Goal: Task Accomplishment & Management: Use online tool/utility

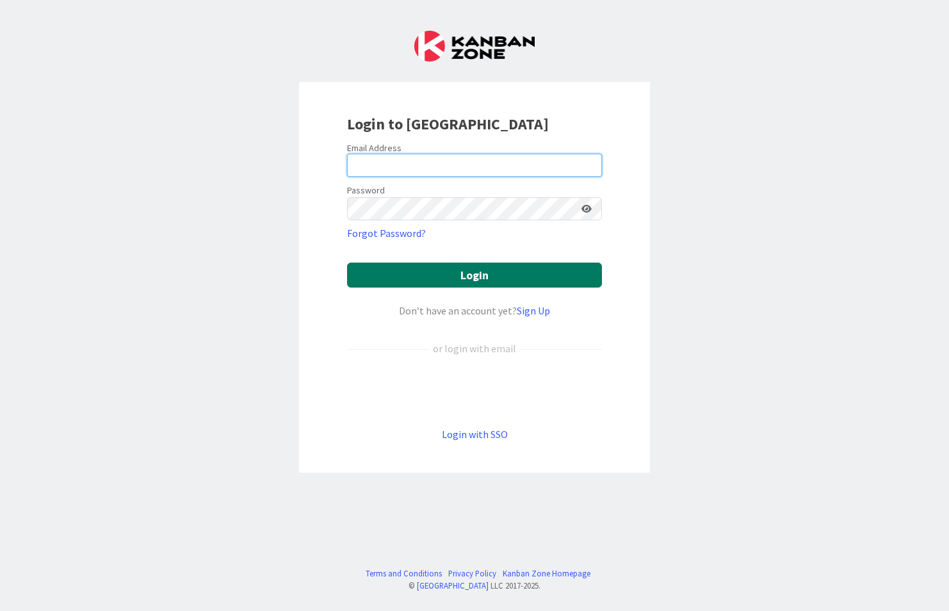
type input "[PERSON_NAME][EMAIL_ADDRESS][PERSON_NAME][DOMAIN_NAME]"
click at [455, 275] on button "Login" at bounding box center [474, 275] width 255 height 25
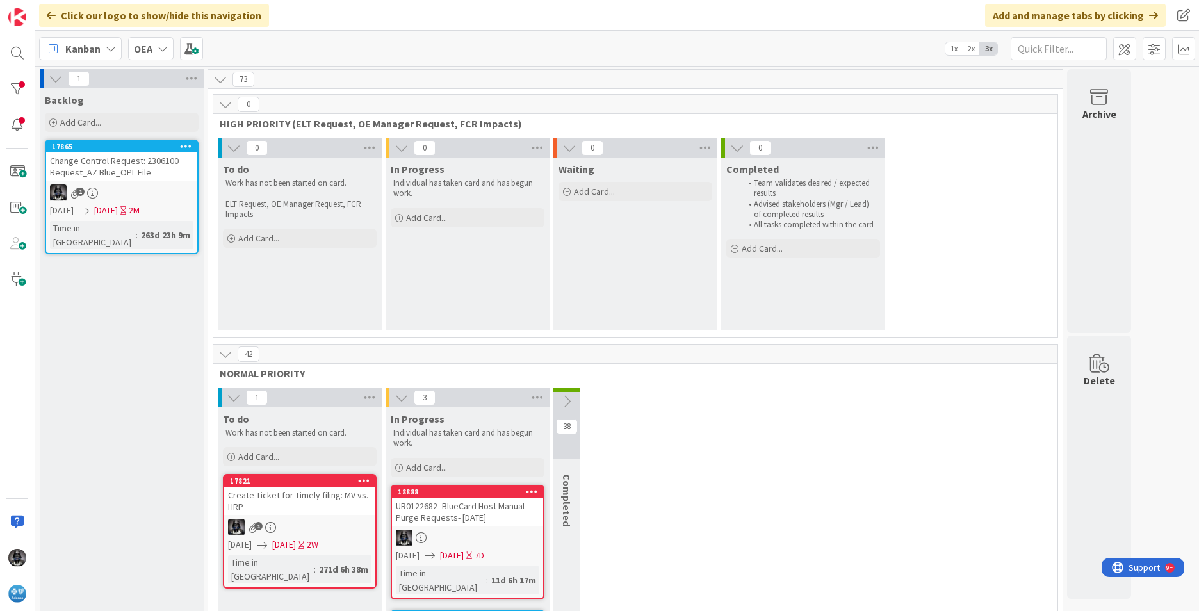
click at [108, 49] on icon at bounding box center [111, 49] width 10 height 10
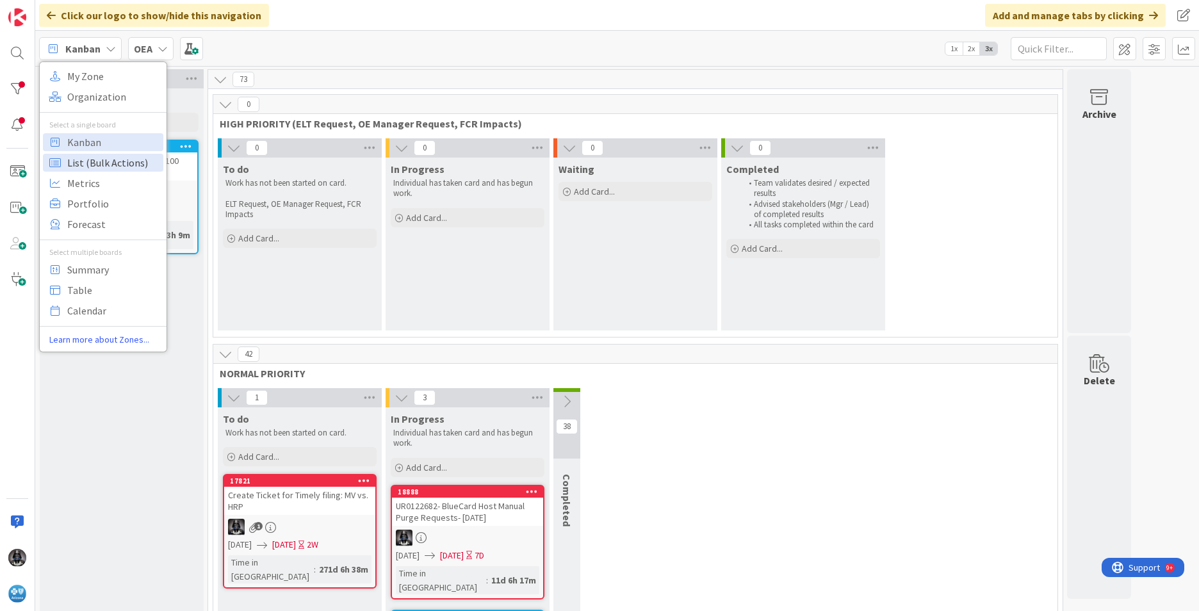
click at [81, 163] on span "List (Bulk Actions)" at bounding box center [113, 162] width 92 height 19
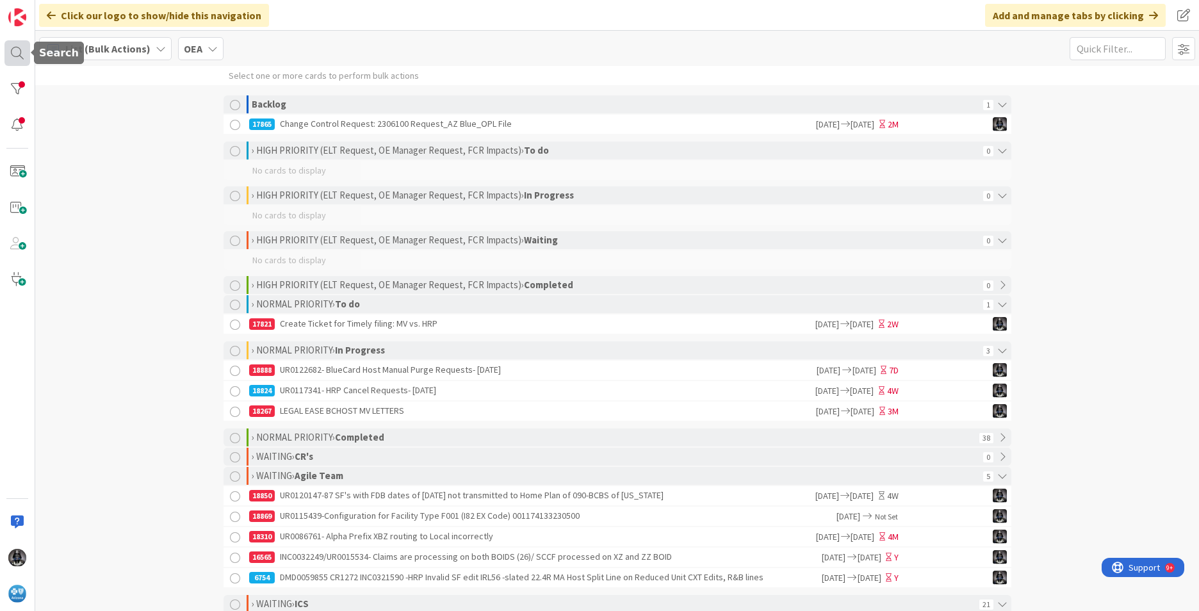
click at [18, 51] on div at bounding box center [17, 53] width 26 height 26
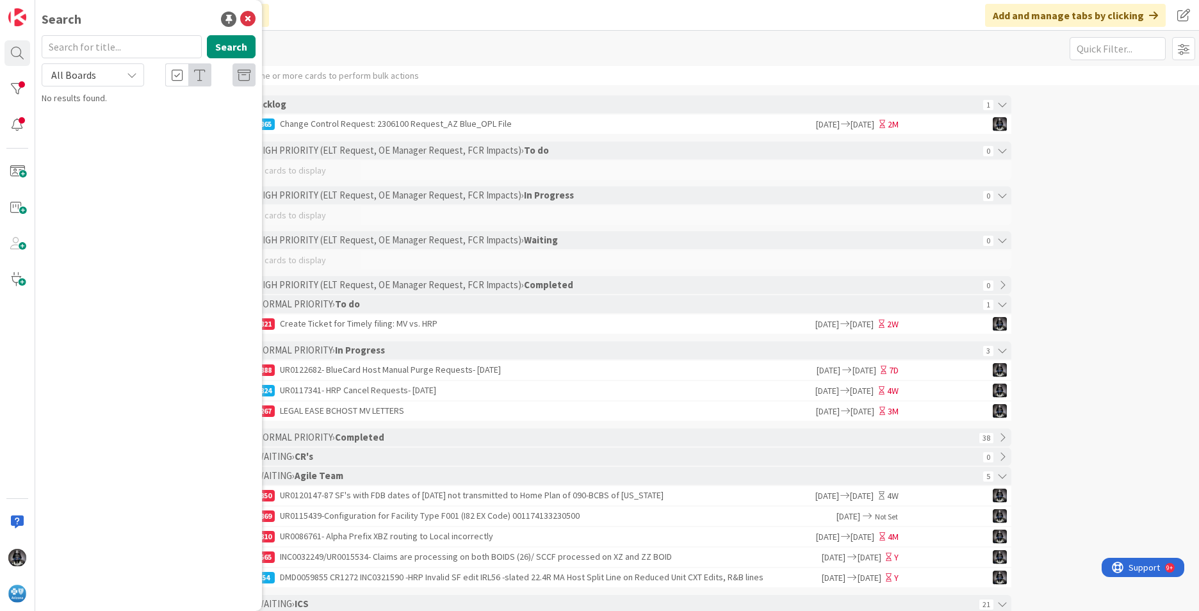
click at [102, 49] on input "text" at bounding box center [122, 46] width 160 height 23
type input "96367"
click at [229, 44] on button "Search" at bounding box center [231, 46] width 49 height 23
click at [19, 171] on span at bounding box center [17, 172] width 26 height 26
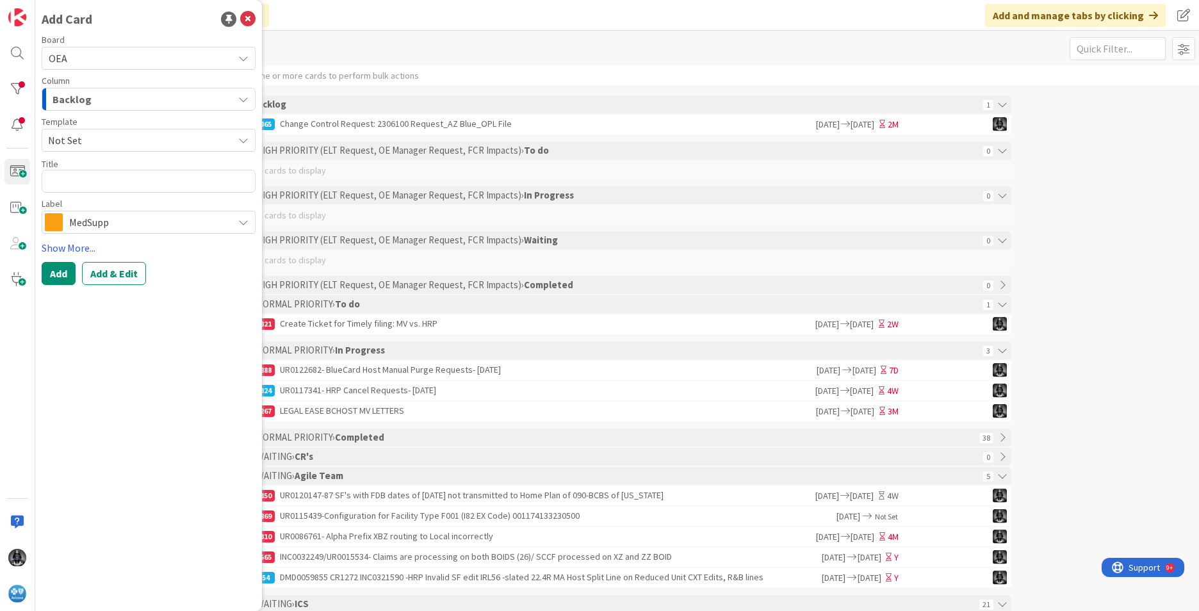
click at [67, 179] on textarea at bounding box center [149, 181] width 214 height 23
type textarea "x"
type textarea "UR0124779"
type textarea "x"
type textarea "UR0124779-"
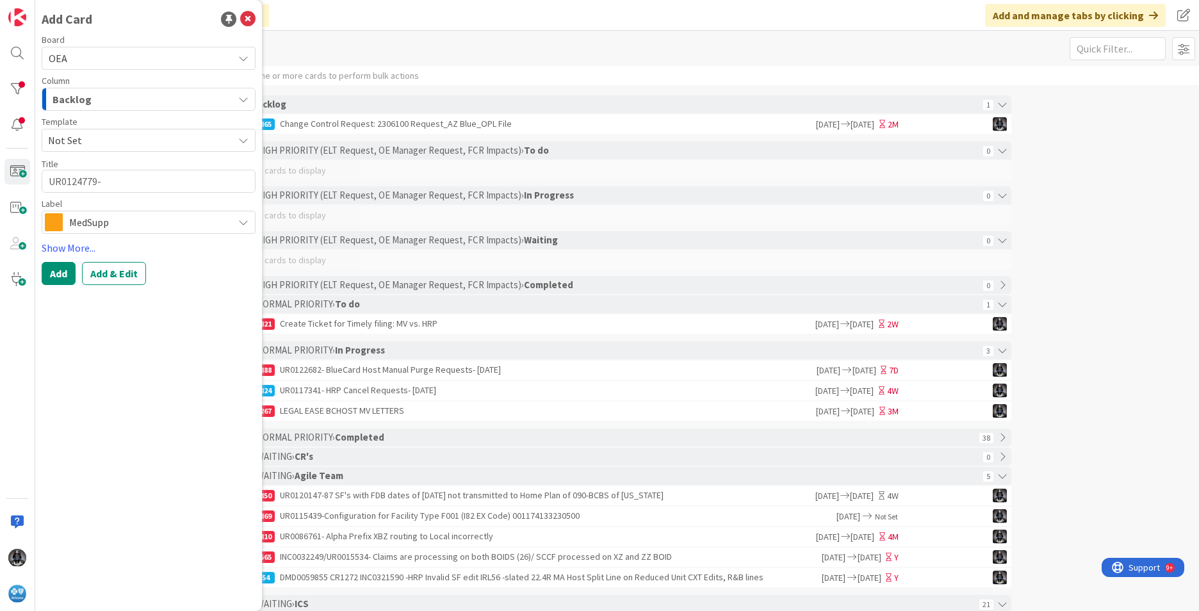
type textarea "x"
type textarea "UR0124779-"
click at [118, 175] on textarea "UR0124779-" at bounding box center [149, 181] width 214 height 23
paste textarea "Procedure Code 96367 pending with Edit I92 in MV"
type textarea "x"
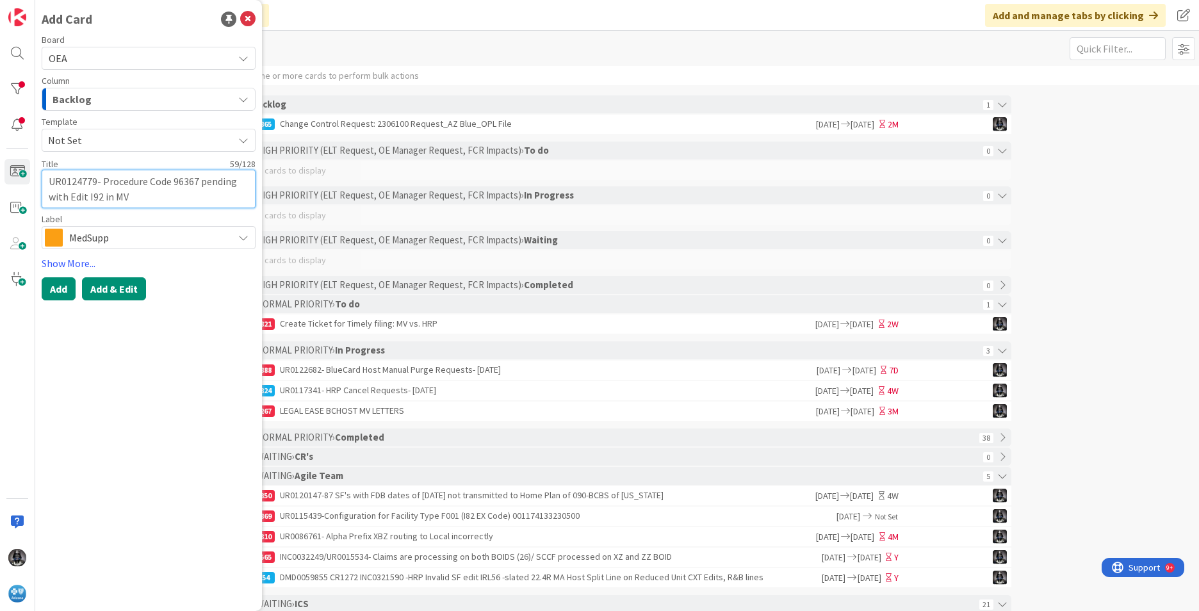
type textarea "UR0124779- Procedure Code 96367 pending with Edit I92 in MV"
click at [118, 293] on button "Add & Edit" at bounding box center [114, 288] width 64 height 23
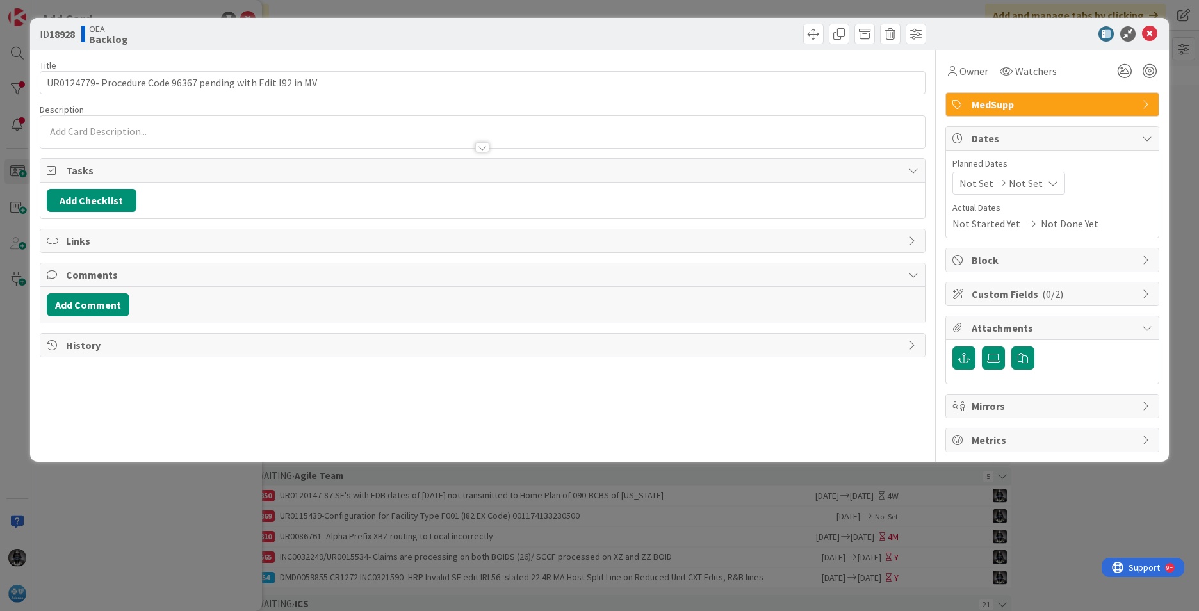
click at [482, 147] on div at bounding box center [482, 147] width 14 height 10
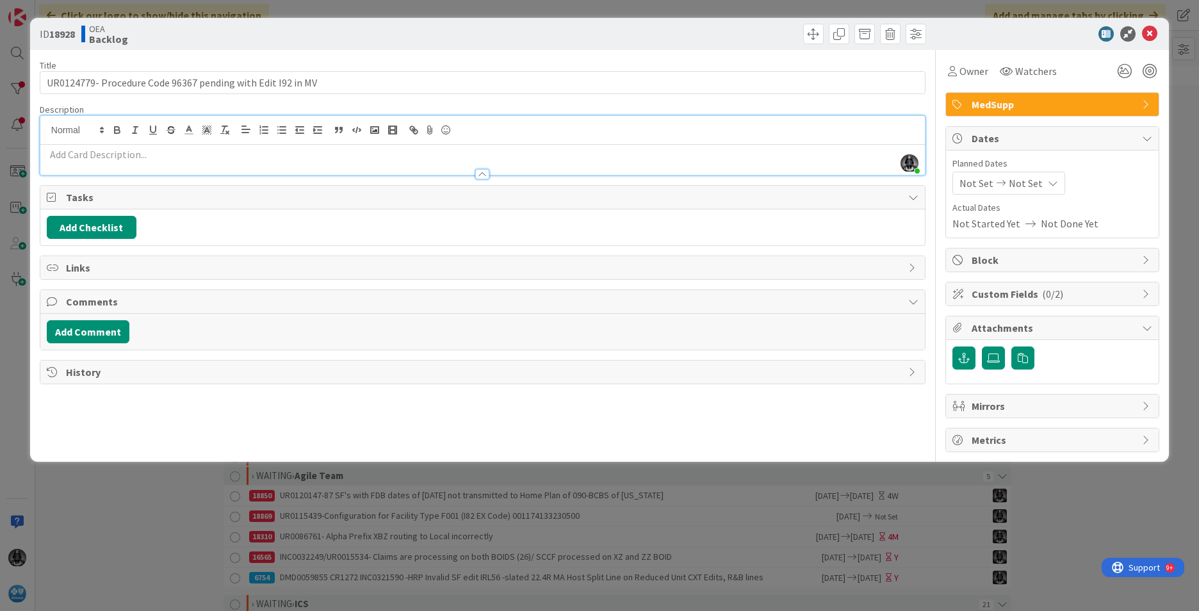
click at [47, 153] on p at bounding box center [482, 154] width 871 height 15
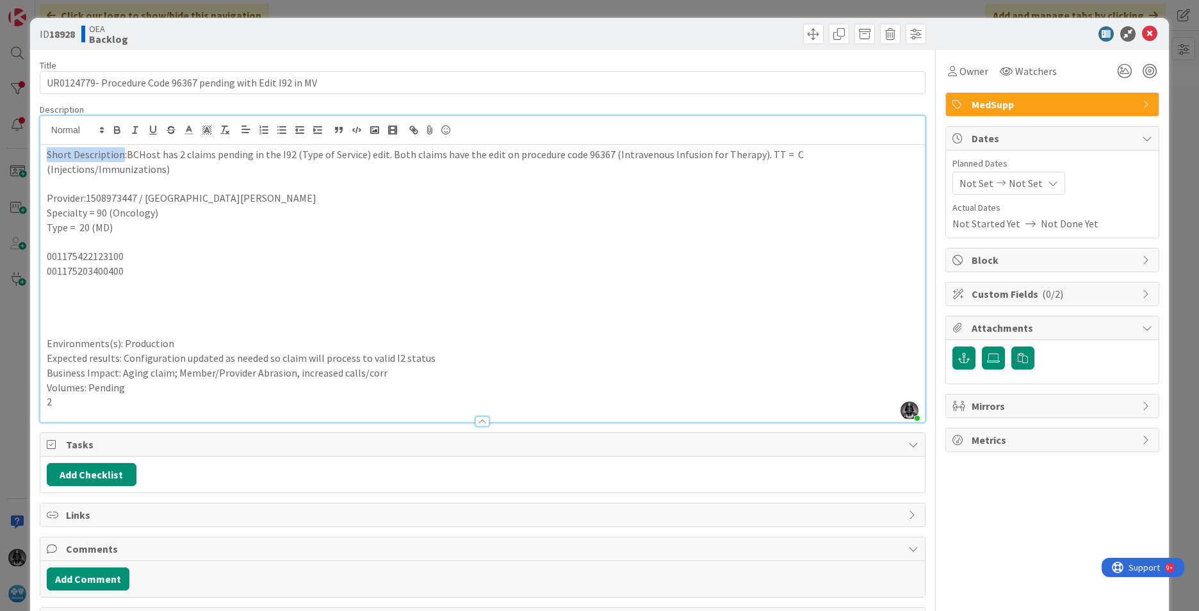
drag, startPoint x: 120, startPoint y: 154, endPoint x: -2, endPoint y: 158, distance: 122.3
click at [0, 158] on html "Click our logo to show/hide this navigation Add and manage tabs by clicking Lis…" at bounding box center [599, 305] width 1199 height 611
click at [115, 128] on icon "button" at bounding box center [117, 128] width 4 height 3
drag, startPoint x: 115, startPoint y: 330, endPoint x: -3, endPoint y: 319, distance: 117.6
click at [0, 319] on html "Click our logo to show/hide this navigation Add and manage tabs by clicking Lis…" at bounding box center [599, 305] width 1199 height 611
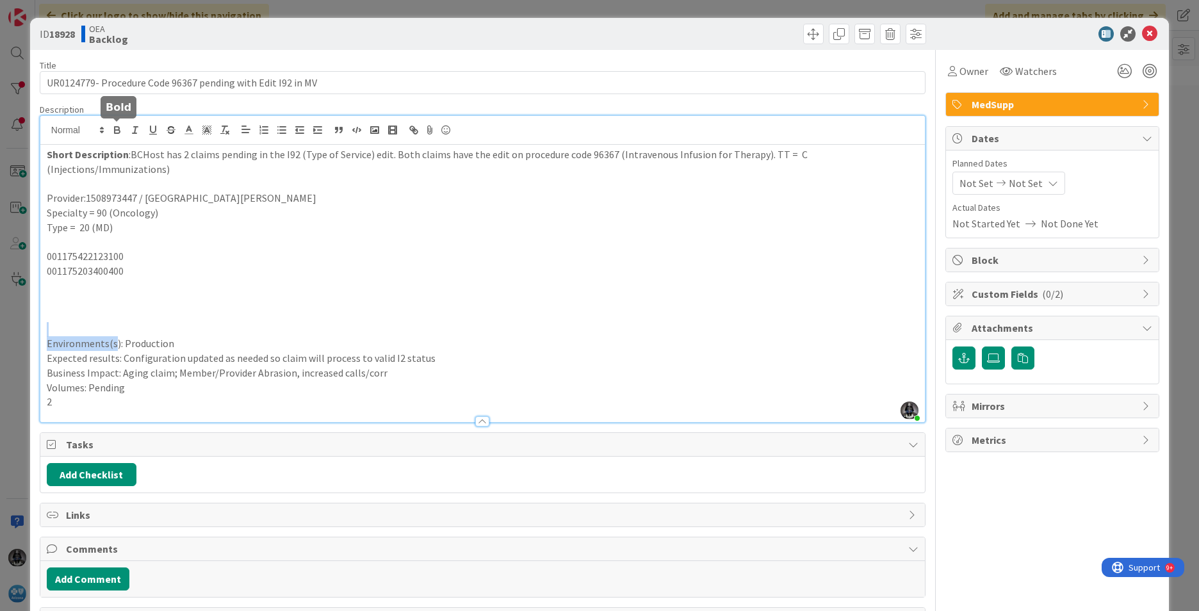
click at [117, 128] on icon "button" at bounding box center [117, 130] width 12 height 12
drag, startPoint x: 115, startPoint y: 344, endPoint x: -3, endPoint y: 346, distance: 117.8
click at [0, 346] on html "Click our logo to show/hide this navigation Add and manage tabs by clicking Lis…" at bounding box center [599, 305] width 1199 height 611
click at [116, 130] on icon "button" at bounding box center [117, 131] width 5 height 3
drag, startPoint x: 105, startPoint y: 356, endPoint x: 16, endPoint y: 309, distance: 100.8
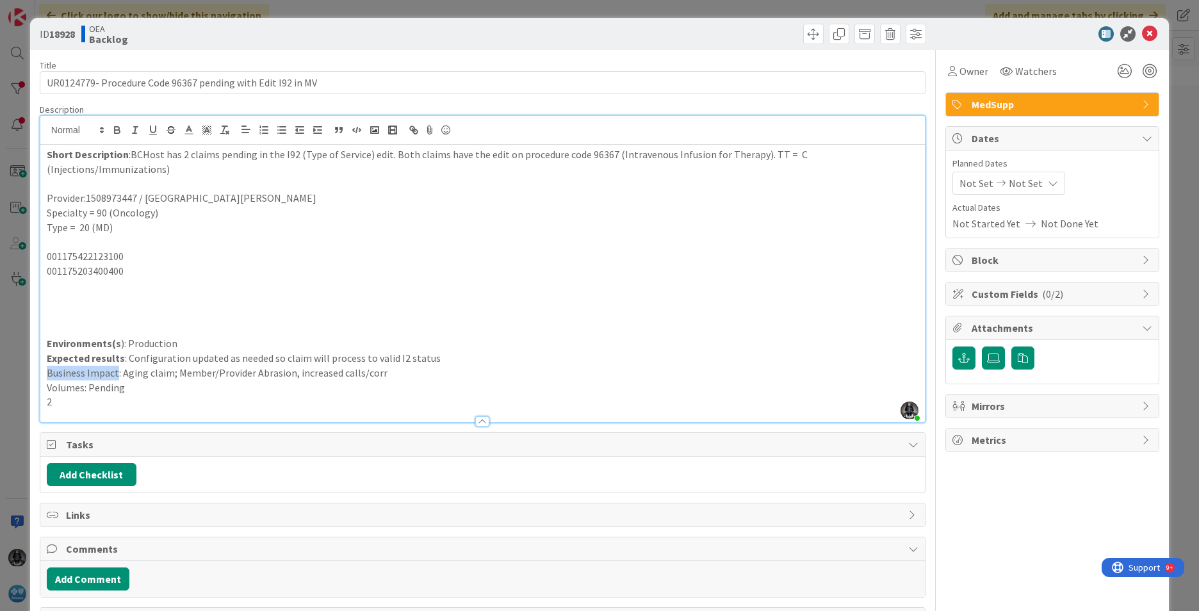
click at [10, 351] on div "ID 18928 OEA Backlog Title 59 / 128 UR0124779- Procedure Code 96367 pending wit…" at bounding box center [599, 305] width 1199 height 611
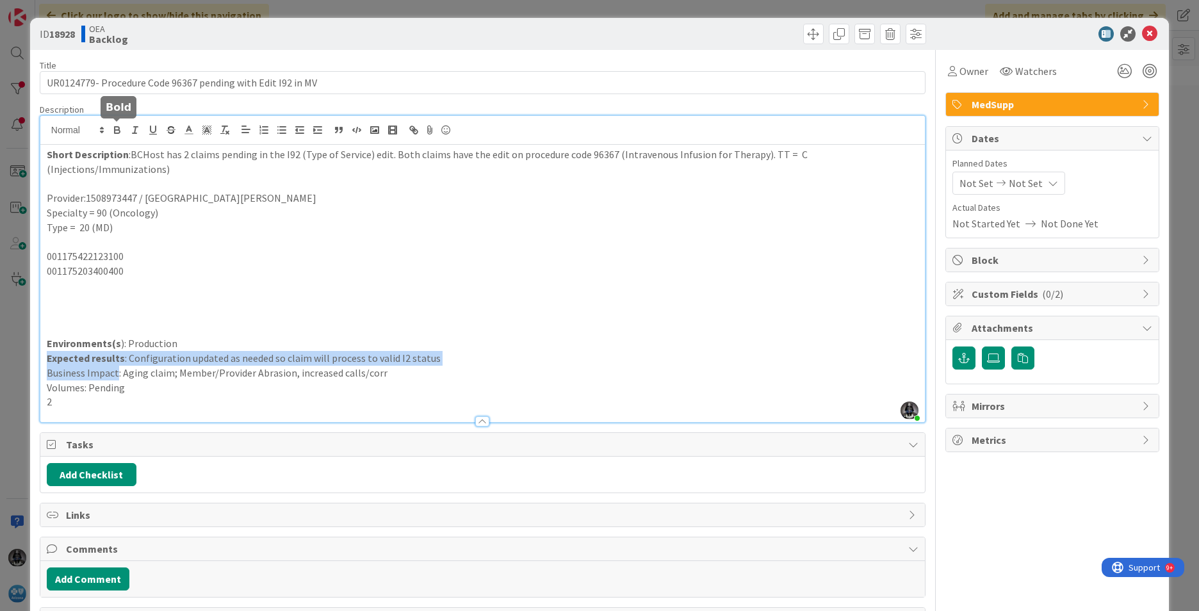
click at [117, 130] on icon "button" at bounding box center [117, 131] width 5 height 3
click at [116, 130] on icon "button" at bounding box center [117, 131] width 5 height 3
click at [120, 351] on p "Expected results: Configuration updated as needed so claim will process to vali…" at bounding box center [482, 358] width 871 height 15
click at [117, 351] on p "Expected results: Configuration updated as needed so claim will process to vali…" at bounding box center [482, 358] width 871 height 15
click at [116, 351] on p "Expected results: Configuration updated as needed so claim will process to vali…" at bounding box center [482, 358] width 871 height 15
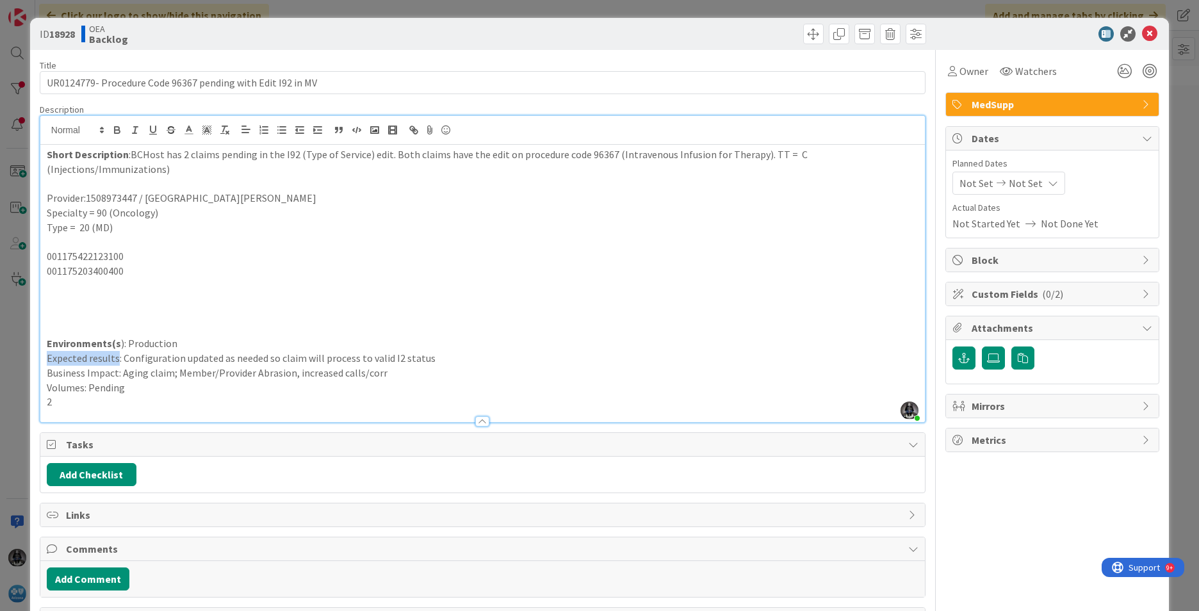
drag, startPoint x: 117, startPoint y: 343, endPoint x: 28, endPoint y: 337, distance: 89.8
click at [28, 337] on div "ID 18928 OEA Backlog Title 59 / 128 UR0124779- Procedure Code 96367 pending wit…" at bounding box center [599, 305] width 1199 height 611
click at [117, 128] on icon "button" at bounding box center [117, 130] width 12 height 12
drag, startPoint x: 116, startPoint y: 358, endPoint x: 47, endPoint y: 358, distance: 68.5
click at [47, 366] on p "Business Impact: Aging claim; Member/Provider Abrasion, increased calls/corr" at bounding box center [482, 373] width 871 height 15
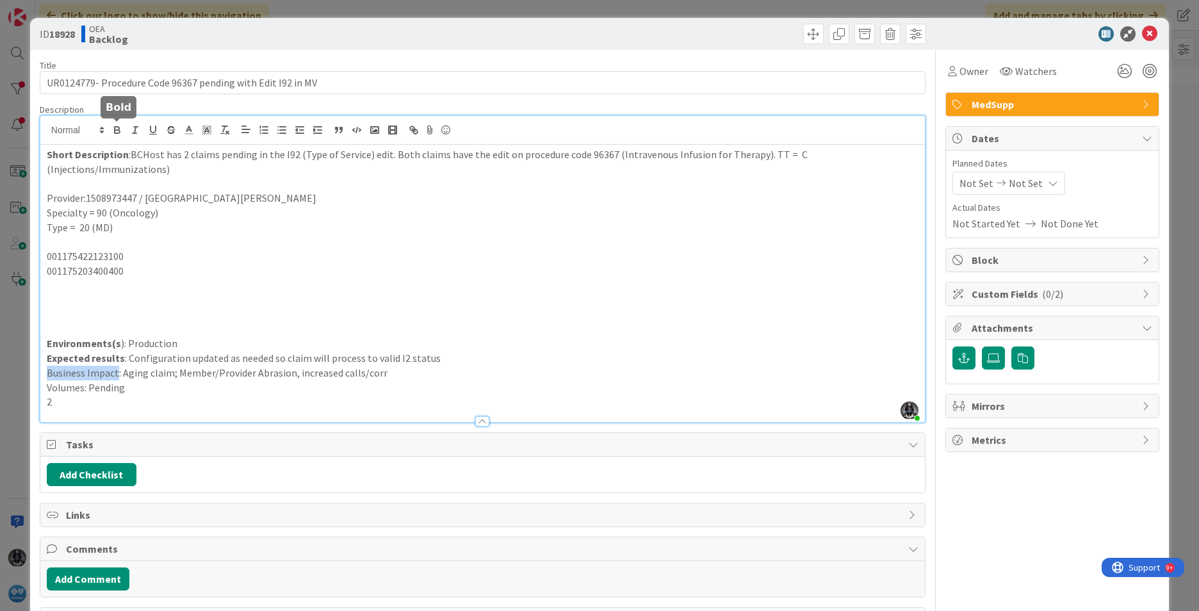
click at [118, 126] on icon "button" at bounding box center [117, 130] width 12 height 12
drag, startPoint x: 82, startPoint y: 370, endPoint x: 33, endPoint y: 373, distance: 48.7
click at [33, 373] on div "ID 18928 OEA Backlog Title 59 / 128 UR0124779- Procedure Code 96367 pending wit…" at bounding box center [599, 329] width 1138 height 623
click at [116, 127] on icon "button" at bounding box center [117, 128] width 4 height 3
click at [948, 98] on div "MedSupp" at bounding box center [1052, 104] width 213 height 23
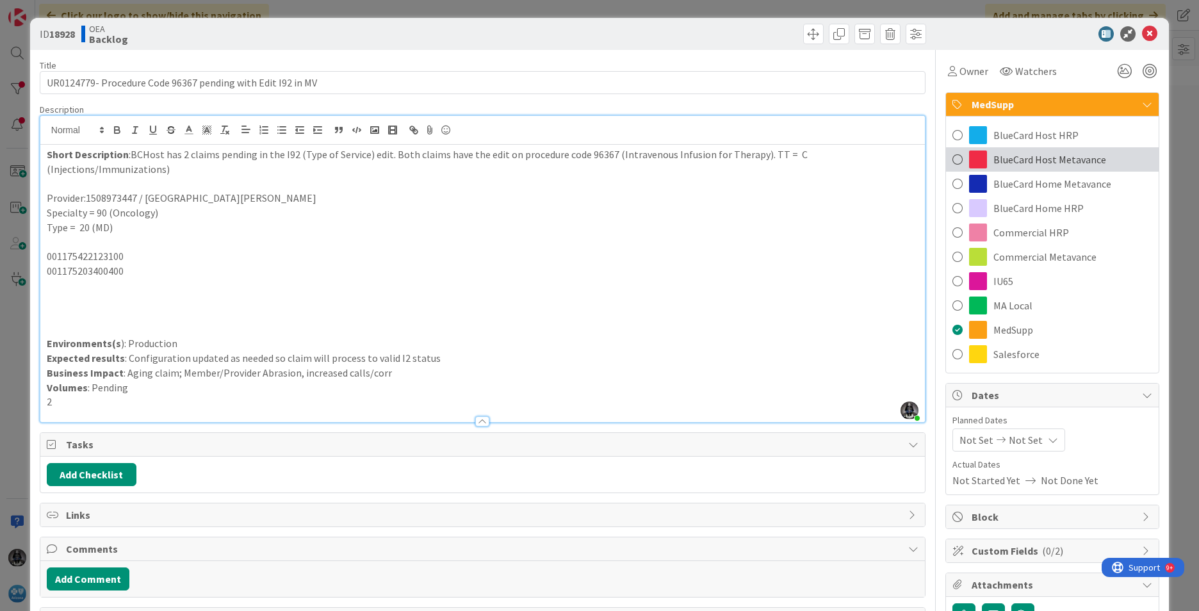
click at [948, 158] on span "BlueCard Host Metavance" at bounding box center [1049, 159] width 113 height 15
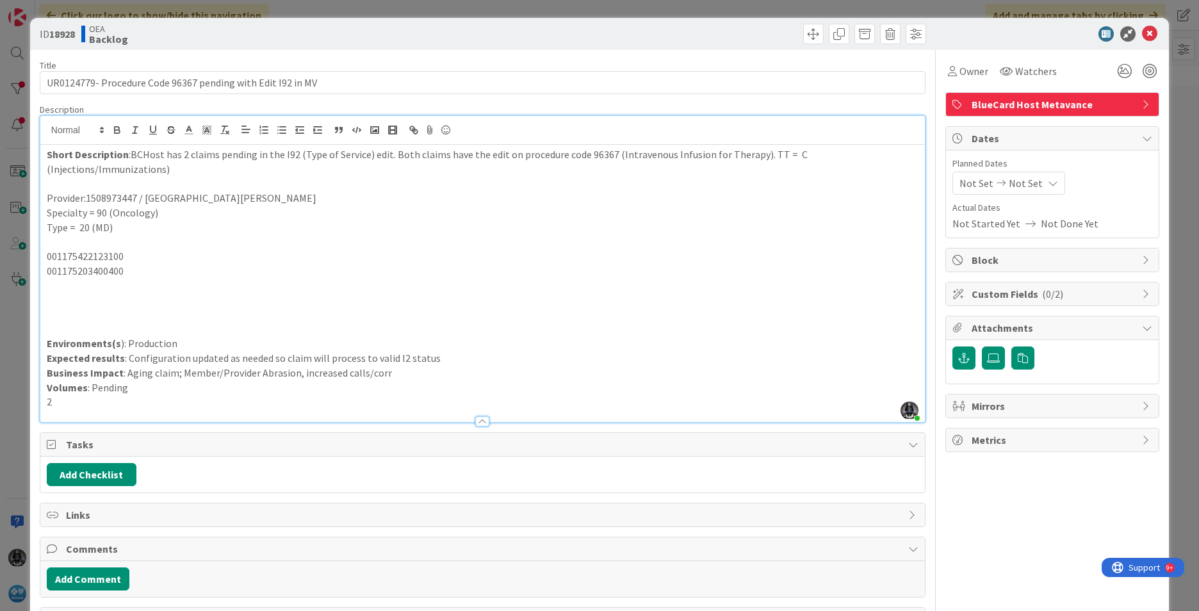
click at [948, 185] on span "Not Set" at bounding box center [976, 182] width 34 height 15
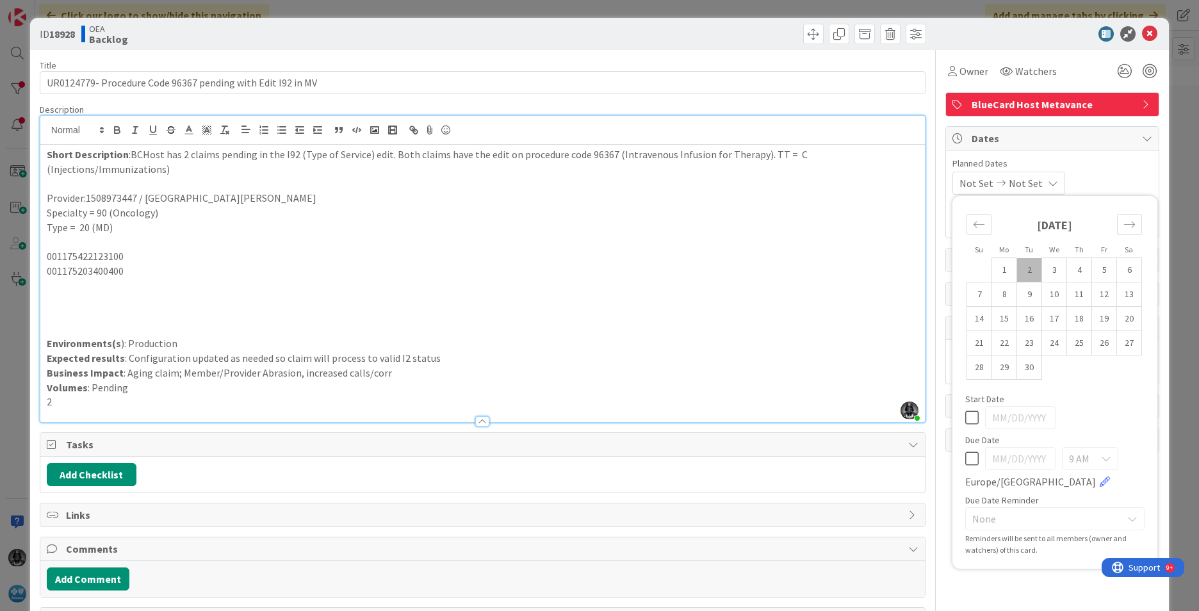
click at [948, 268] on td "2" at bounding box center [1029, 270] width 25 height 24
type input "[DATE]"
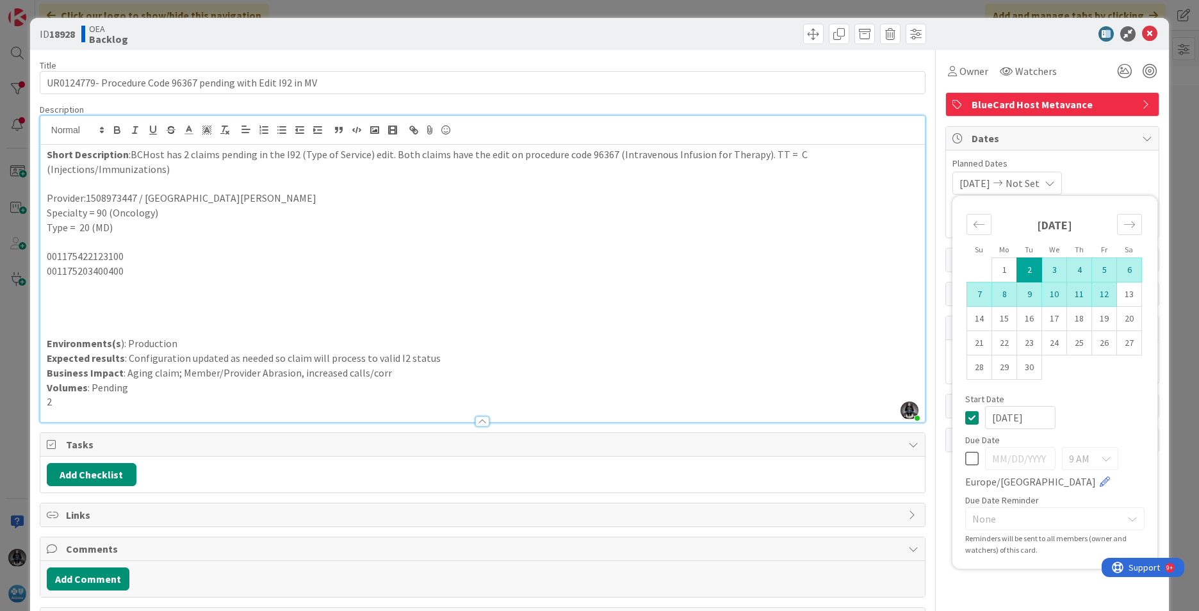
click at [948, 293] on td "12" at bounding box center [1104, 294] width 25 height 24
type input "[DATE]"
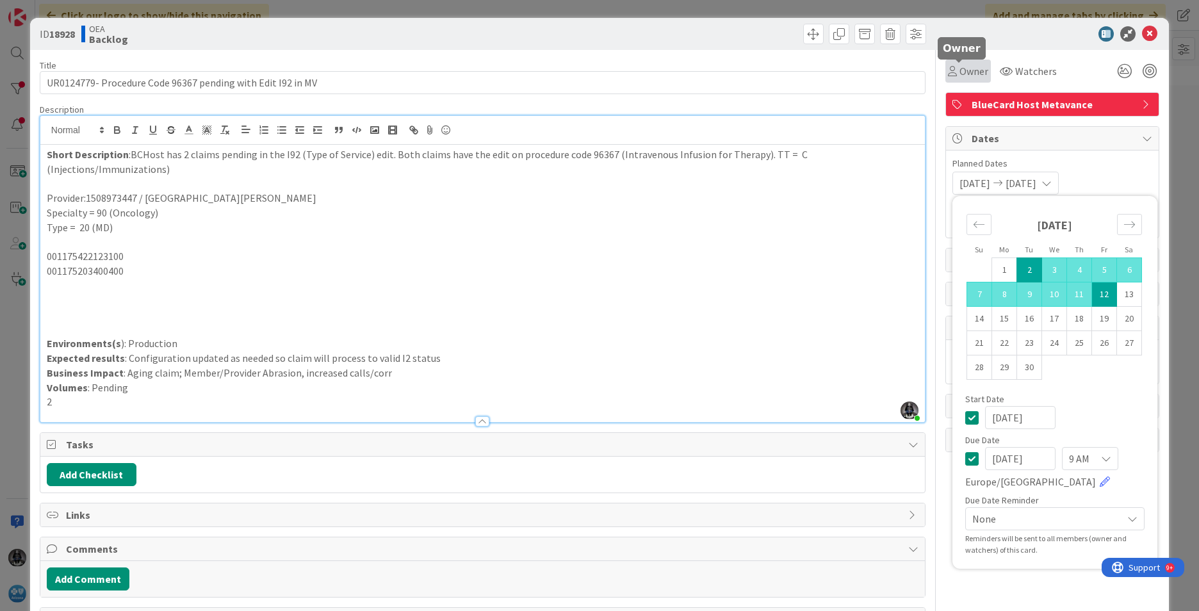
click at [948, 73] on span "Owner" at bounding box center [973, 70] width 29 height 15
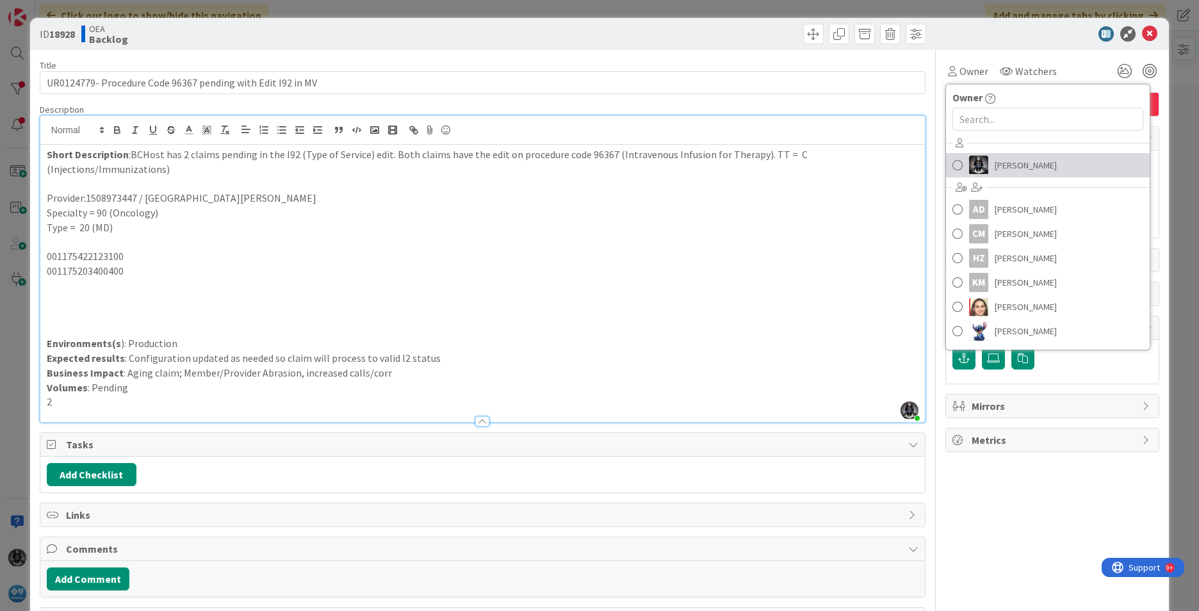
click at [948, 160] on span "[PERSON_NAME]" at bounding box center [1025, 165] width 62 height 19
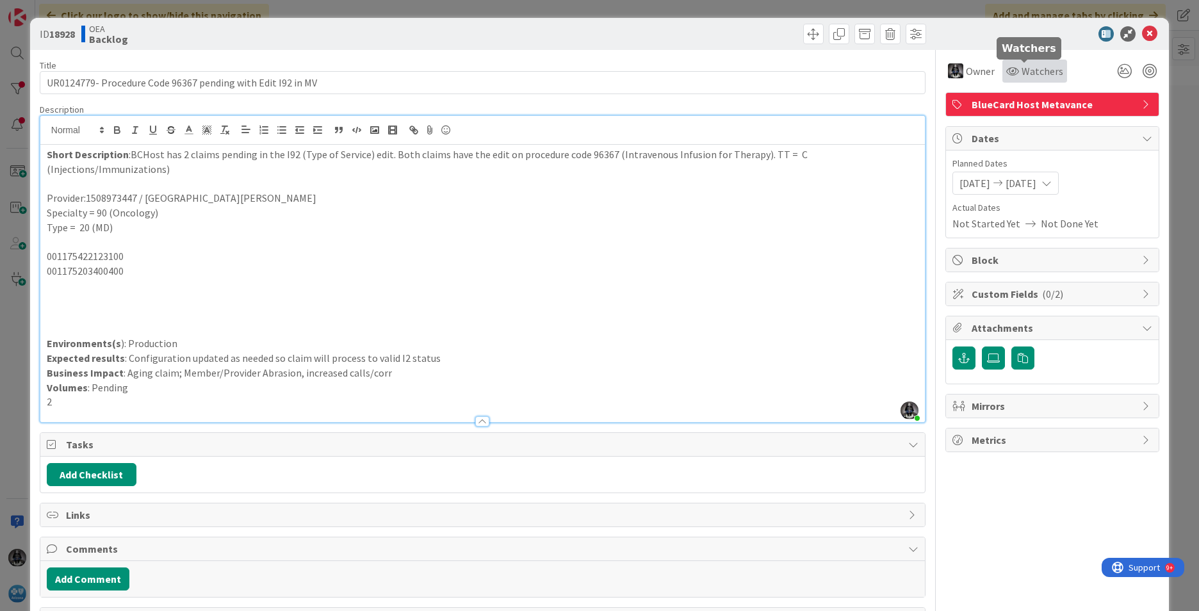
click at [948, 69] on span "Watchers" at bounding box center [1042, 70] width 42 height 15
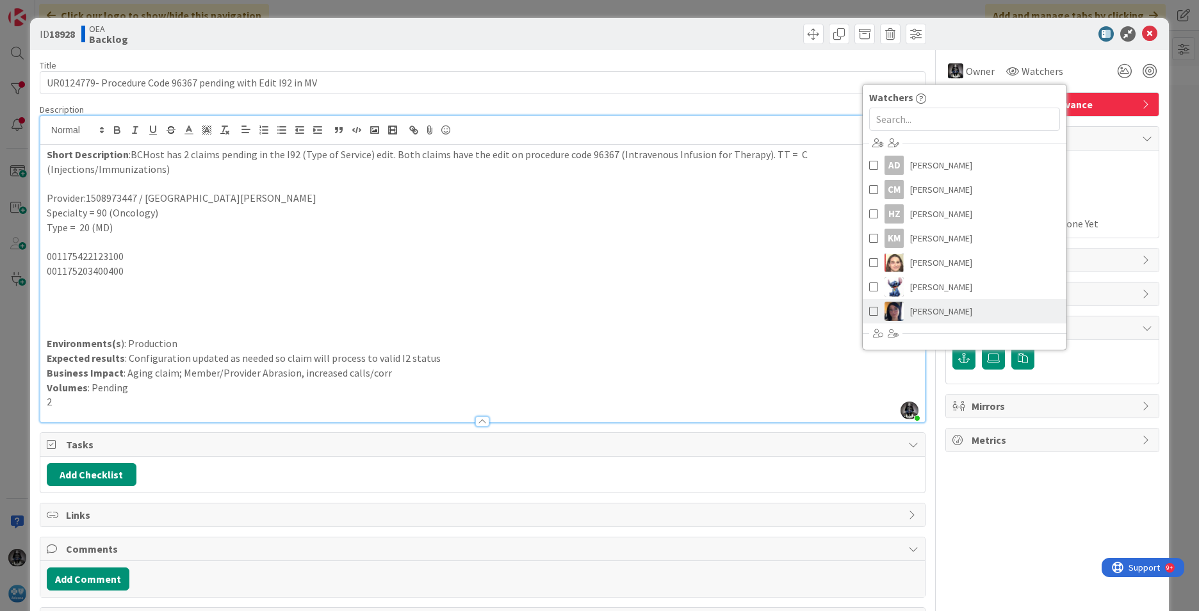
click at [912, 309] on span "[PERSON_NAME]" at bounding box center [941, 311] width 62 height 19
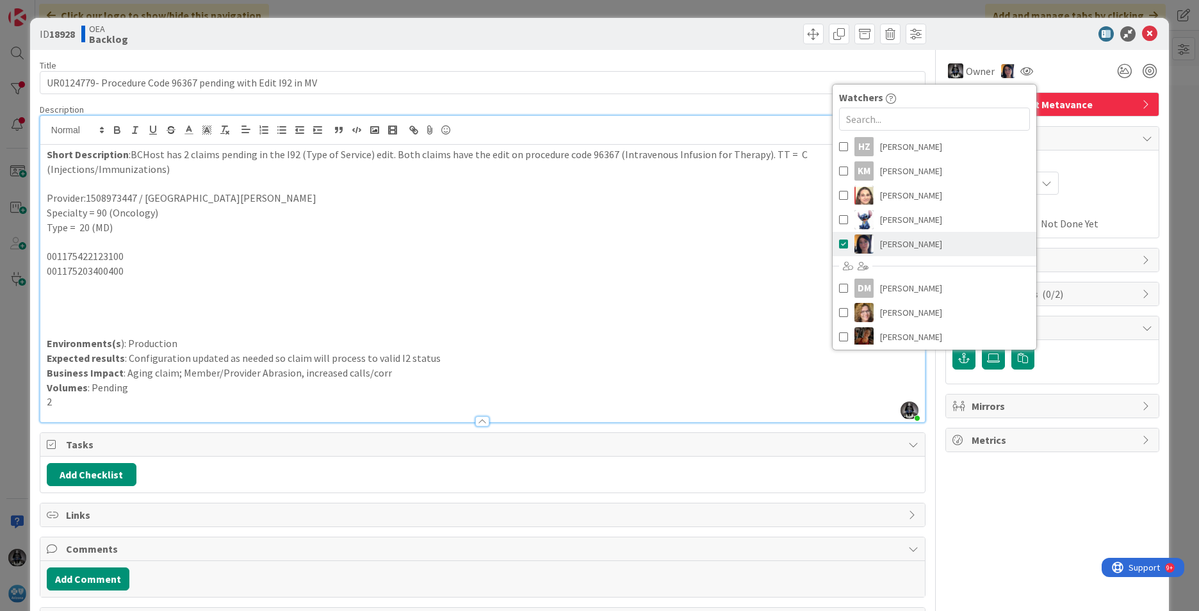
scroll to position [145, 0]
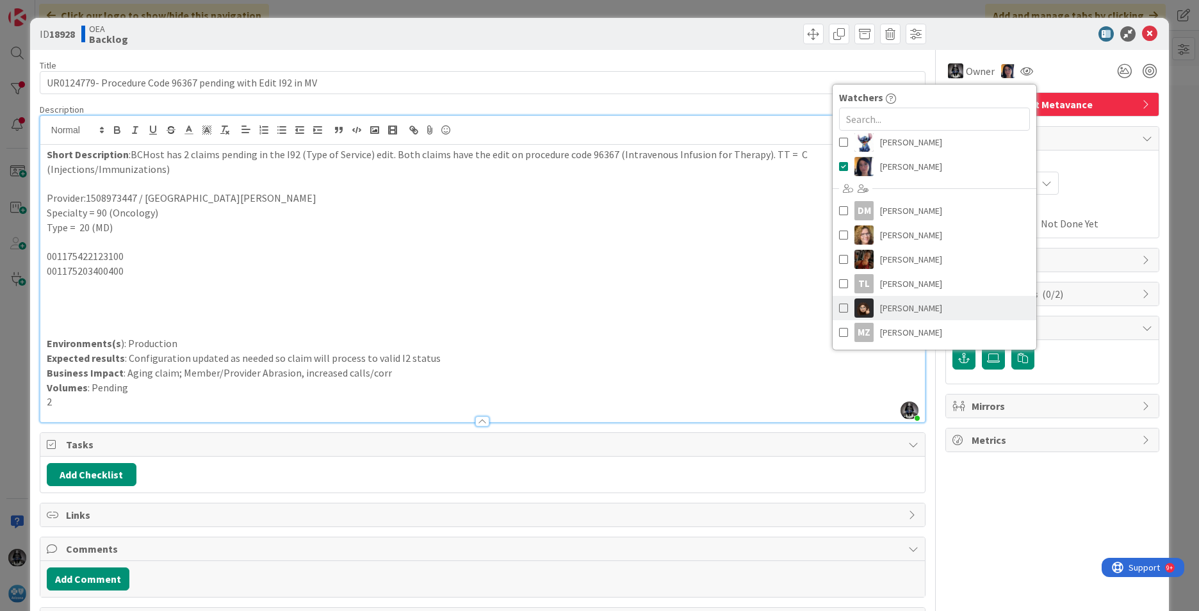
click at [891, 305] on span "[PERSON_NAME]" at bounding box center [911, 307] width 62 height 19
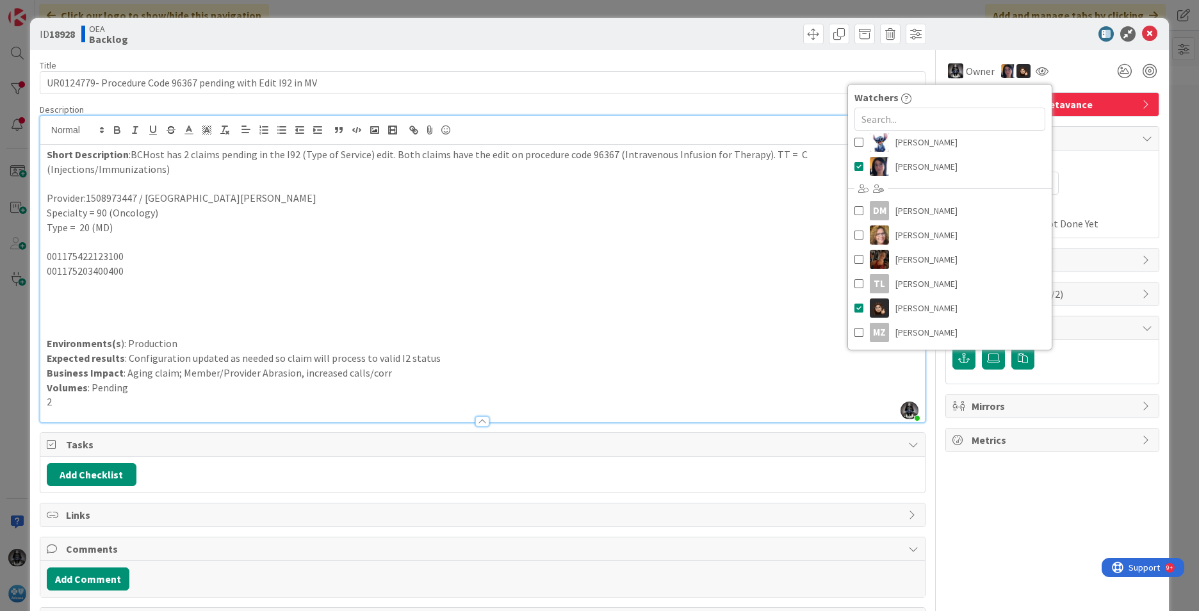
click at [563, 336] on p "Environments(s ): Production" at bounding box center [482, 343] width 871 height 15
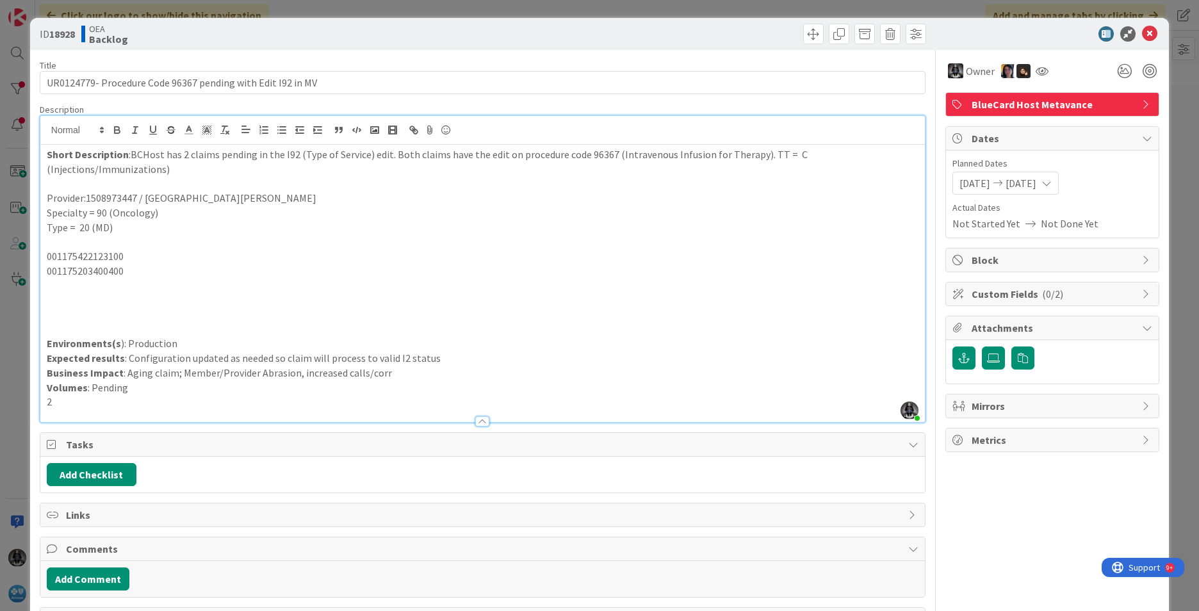
click at [63, 394] on p "2" at bounding box center [482, 401] width 871 height 15
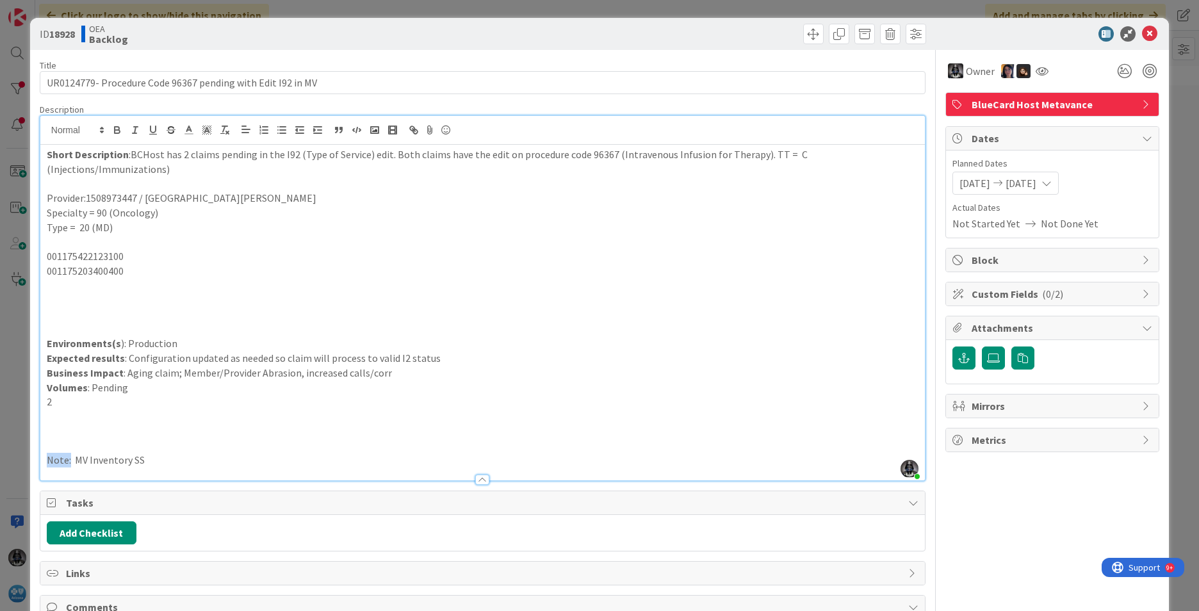
drag, startPoint x: 70, startPoint y: 444, endPoint x: -3, endPoint y: 446, distance: 72.4
click at [0, 446] on html "Click our logo to show/hide this navigation Add and manage tabs by clicking Lis…" at bounding box center [599, 305] width 1199 height 611
click at [115, 129] on icon "button" at bounding box center [117, 130] width 12 height 12
click at [116, 36] on b "Backlog" at bounding box center [108, 39] width 39 height 10
click at [803, 31] on span at bounding box center [813, 34] width 20 height 20
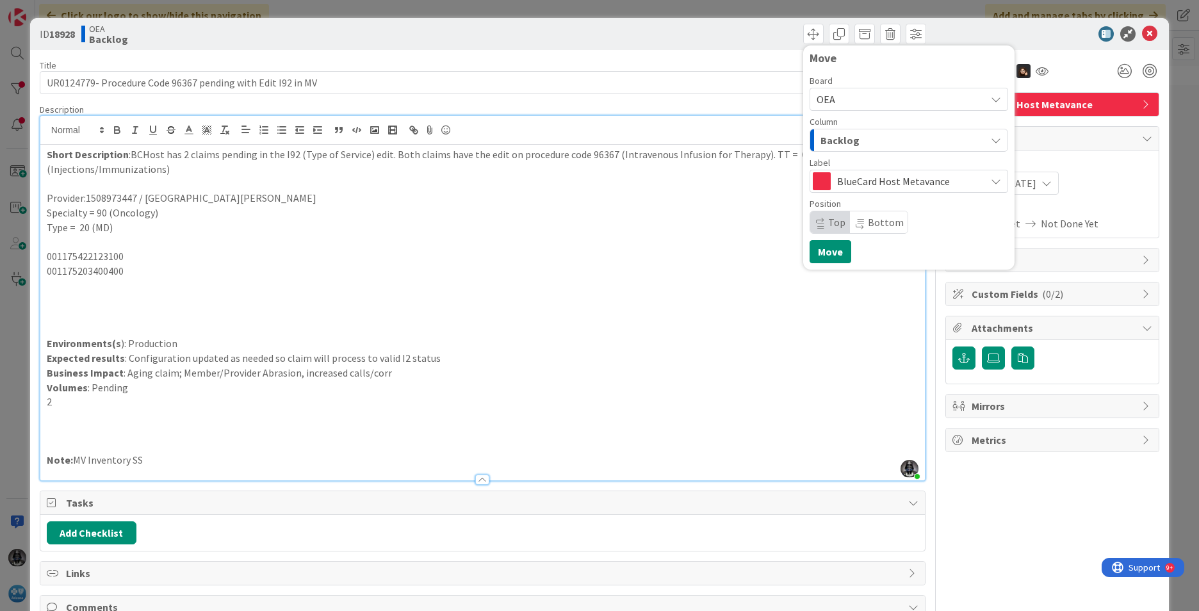
click at [948, 140] on icon "button" at bounding box center [995, 140] width 10 height 10
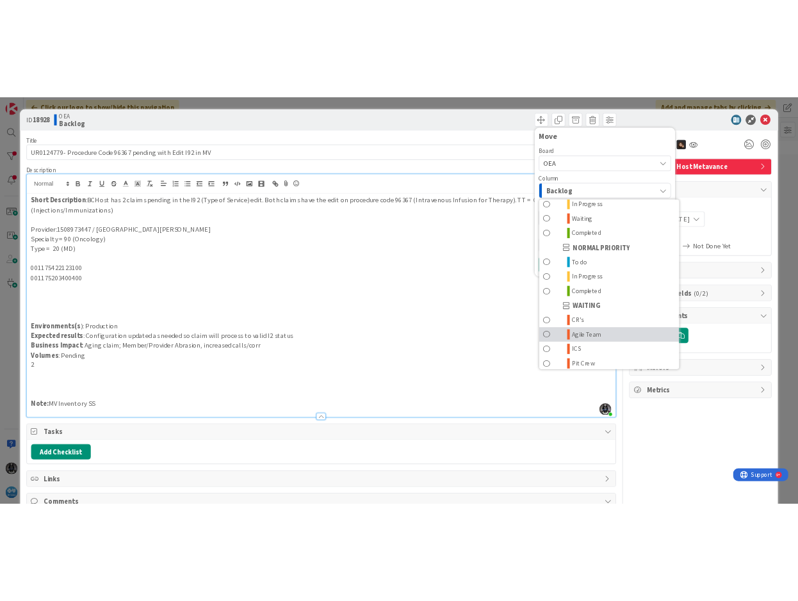
scroll to position [125, 0]
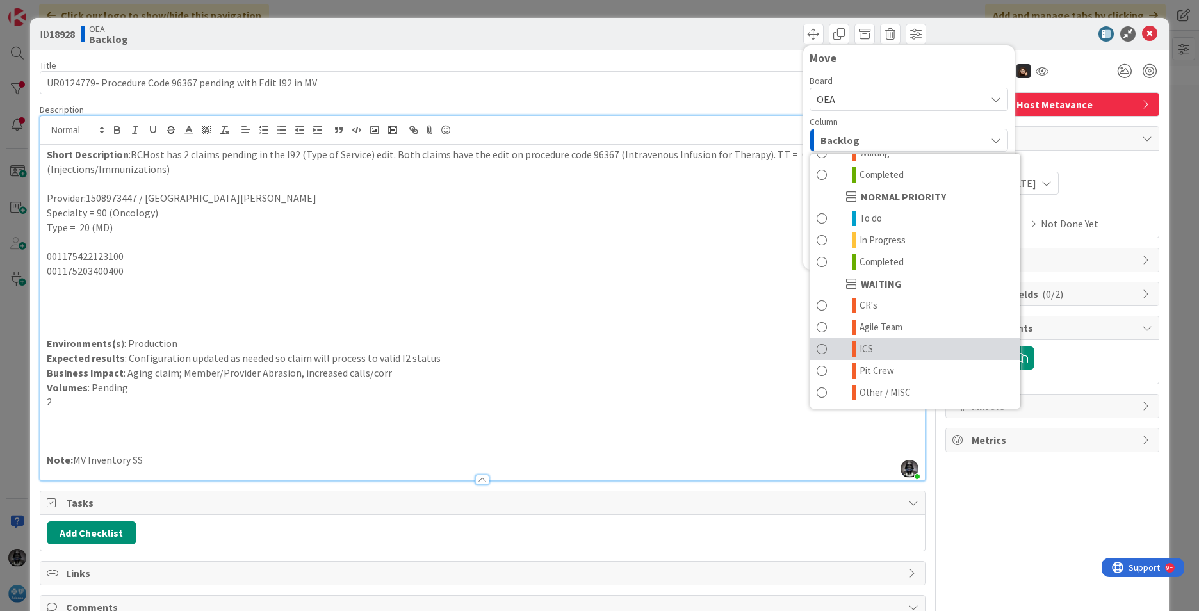
click at [864, 344] on link "ICS" at bounding box center [915, 349] width 210 height 22
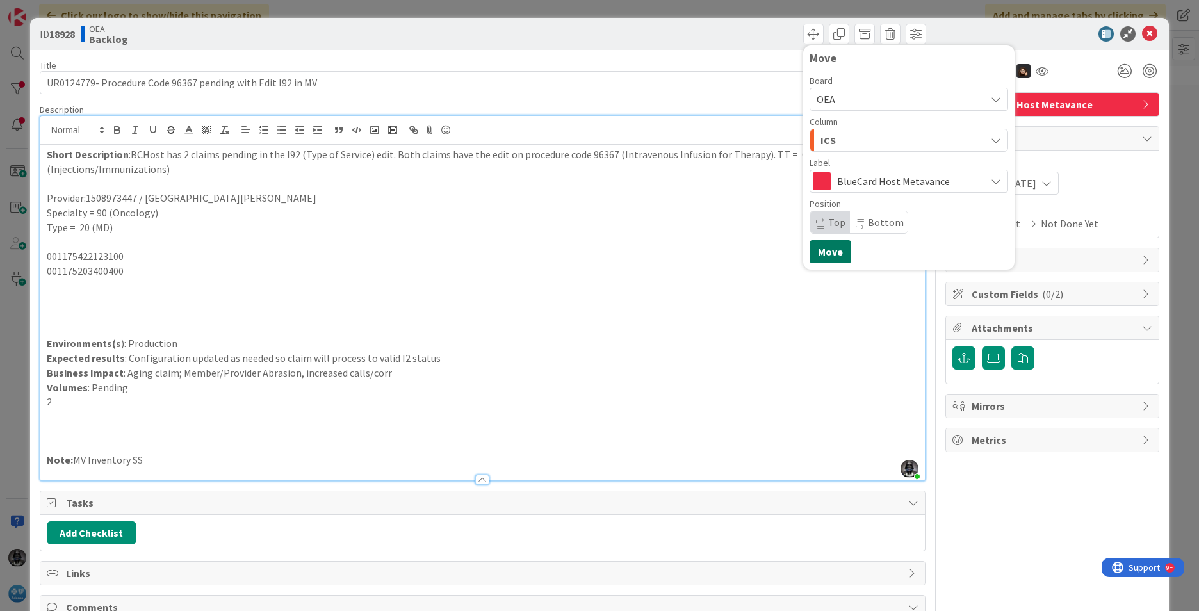
click at [814, 254] on button "Move" at bounding box center [830, 251] width 42 height 23
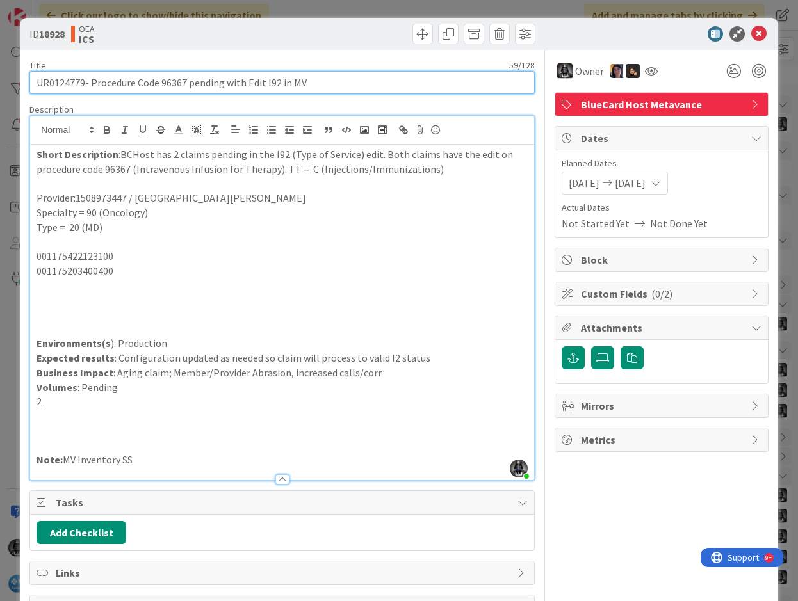
drag, startPoint x: 90, startPoint y: 79, endPoint x: 325, endPoint y: 86, distance: 234.4
click at [325, 86] on input "UR0124779- Procedure Code 96367 pending with Edit I92 in MV" at bounding box center [281, 82] width 505 height 23
